Goal: Task Accomplishment & Management: Manage account settings

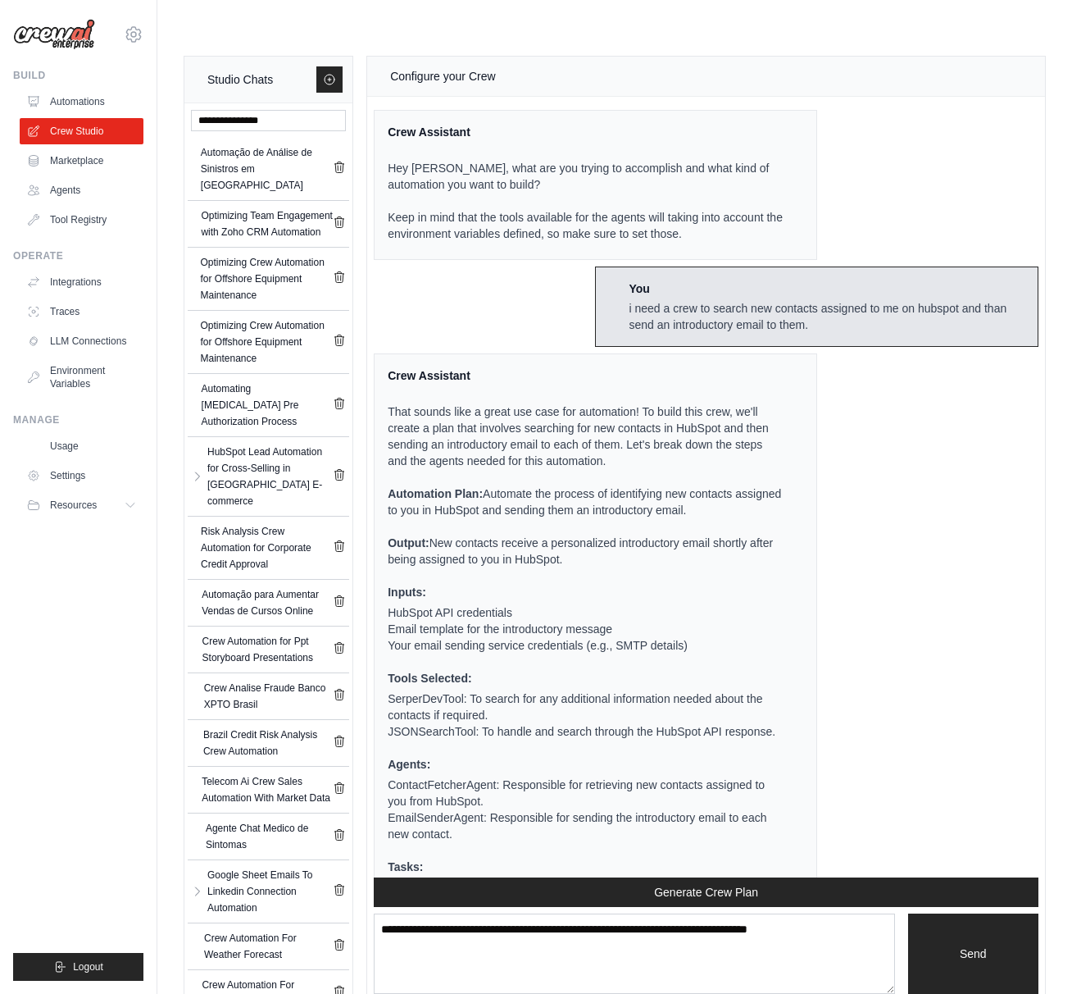
scroll to position [114, 0]
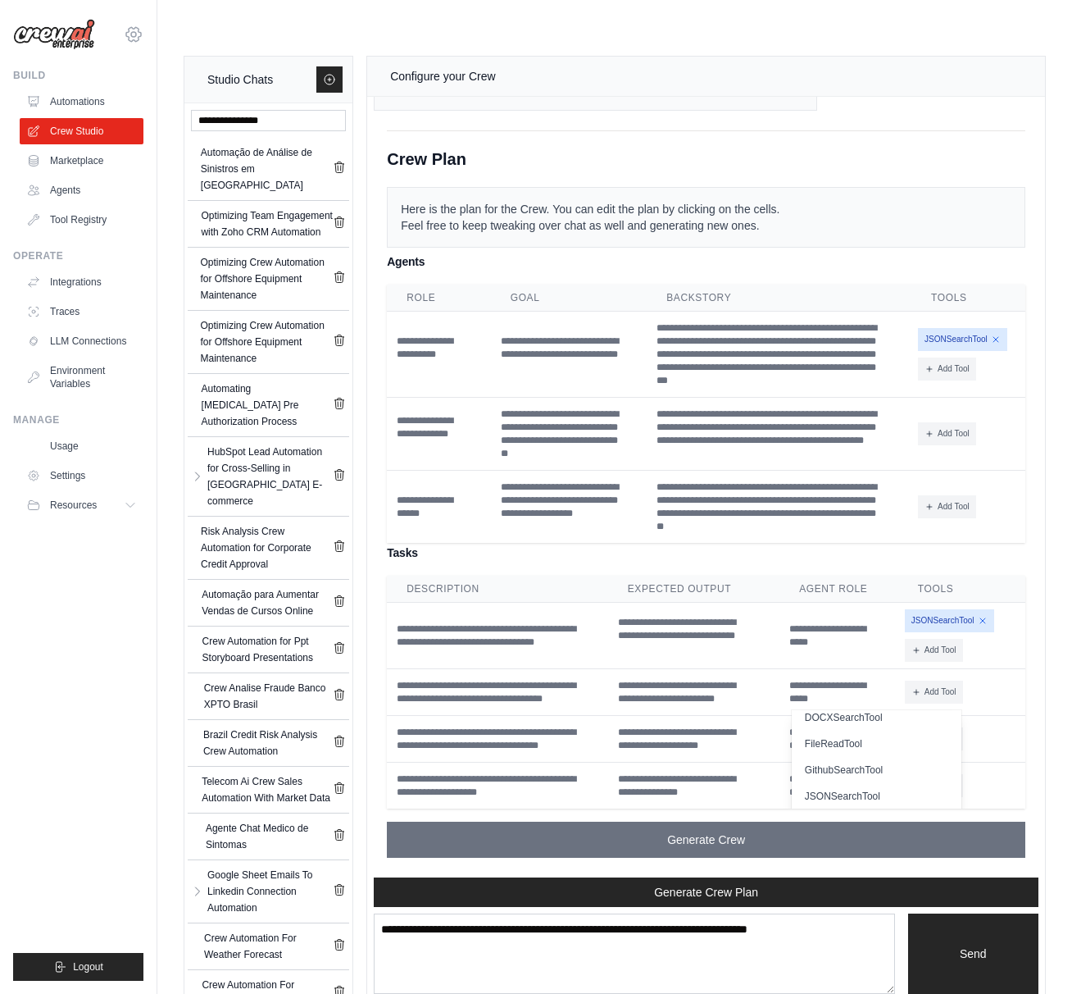
click at [136, 36] on icon at bounding box center [134, 35] width 20 height 20
click at [95, 966] on span "Logout" at bounding box center [88, 966] width 30 height 13
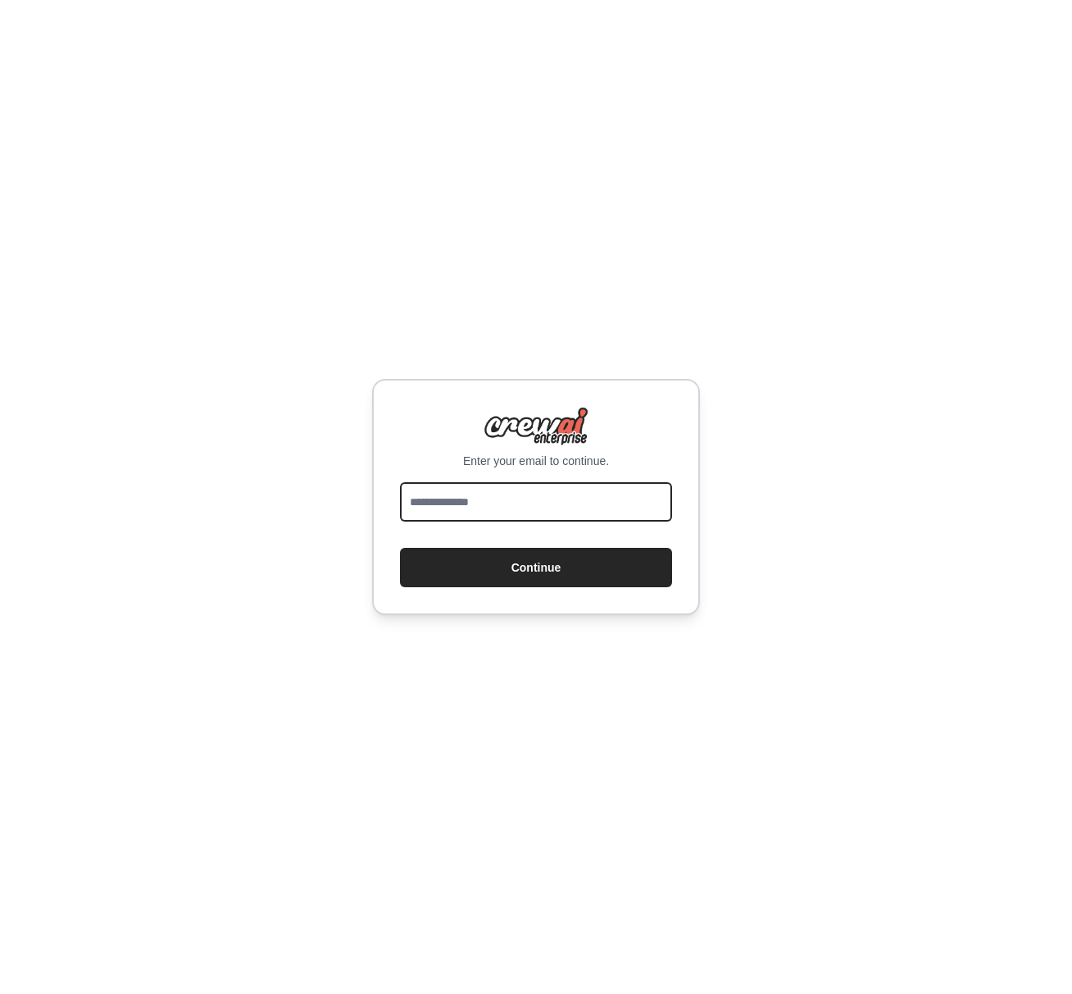
click at [439, 509] on input "email" at bounding box center [536, 501] width 272 height 39
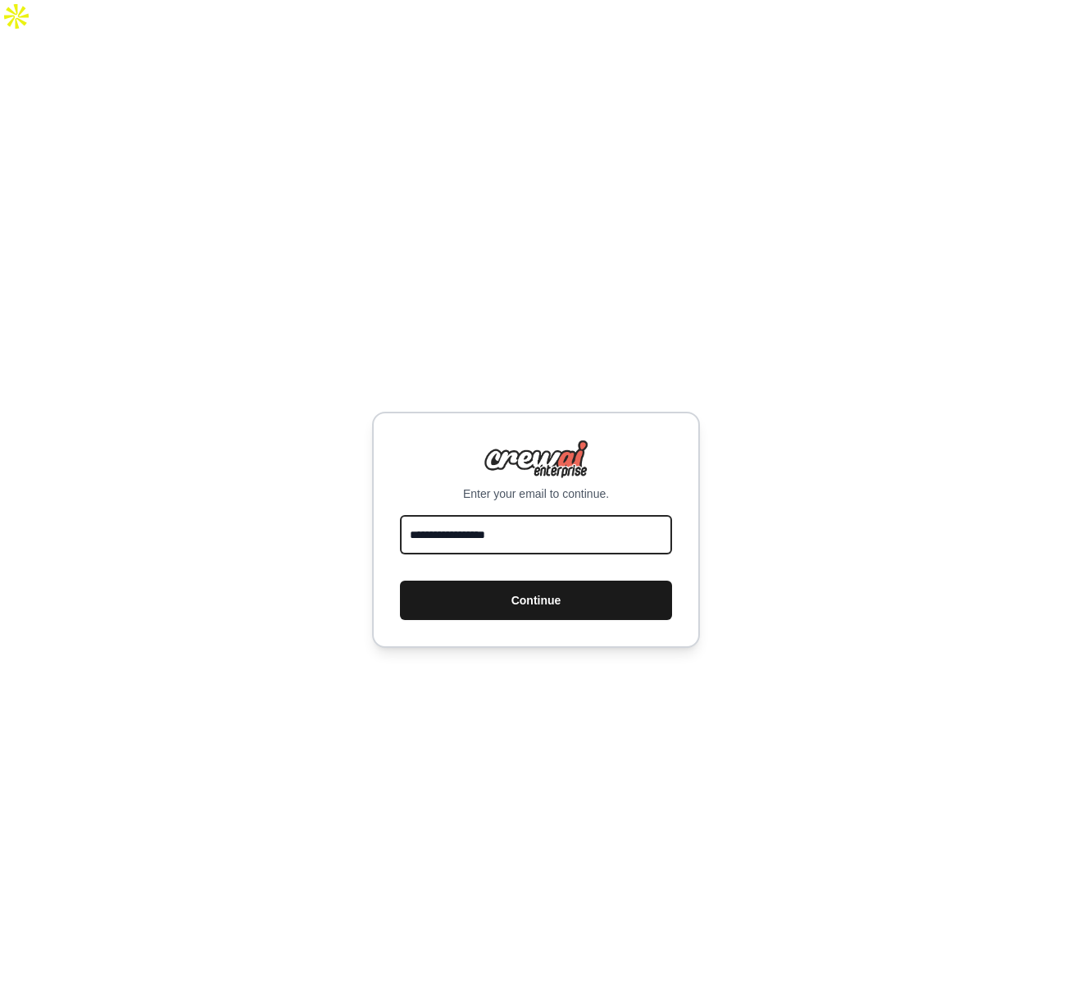
type input "**********"
click at [460, 580] on button "Continue" at bounding box center [536, 599] width 272 height 39
